Goal: Transaction & Acquisition: Download file/media

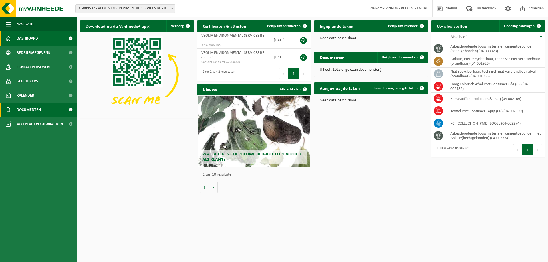
click at [36, 112] on span "Documenten" at bounding box center [29, 110] width 24 height 14
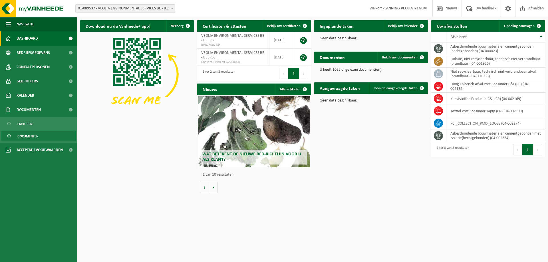
click at [29, 138] on span "Documenten" at bounding box center [27, 136] width 21 height 11
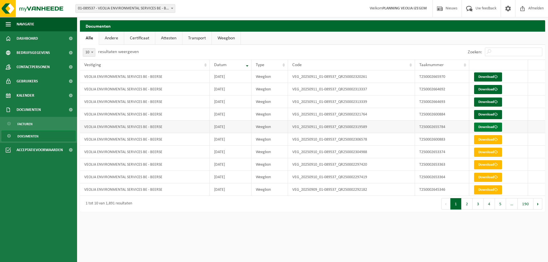
click at [489, 126] on link "Download" at bounding box center [488, 127] width 28 height 9
click at [488, 116] on link "Download" at bounding box center [488, 114] width 28 height 9
click at [484, 101] on link "Download" at bounding box center [488, 102] width 28 height 9
click at [489, 90] on link "Download" at bounding box center [488, 89] width 28 height 9
click at [485, 76] on link "Download" at bounding box center [488, 76] width 28 height 9
